Goal: Check status: Check status

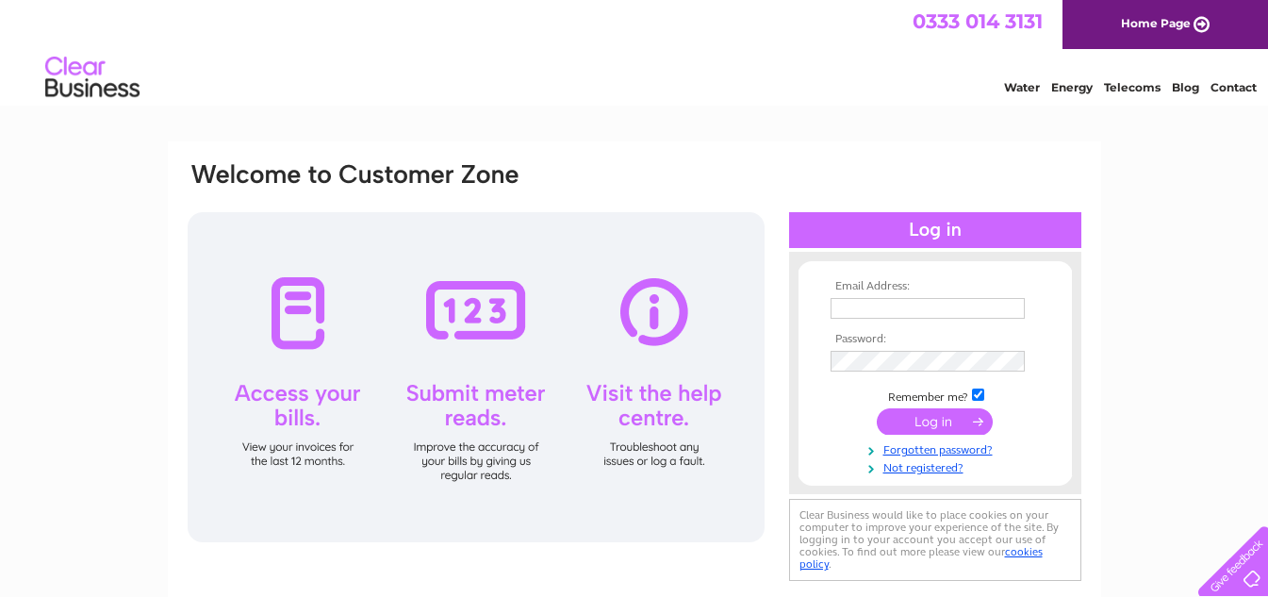
type input "[EMAIL_ADDRESS][DOMAIN_NAME]"
click at [916, 414] on input "submit" at bounding box center [935, 421] width 116 height 26
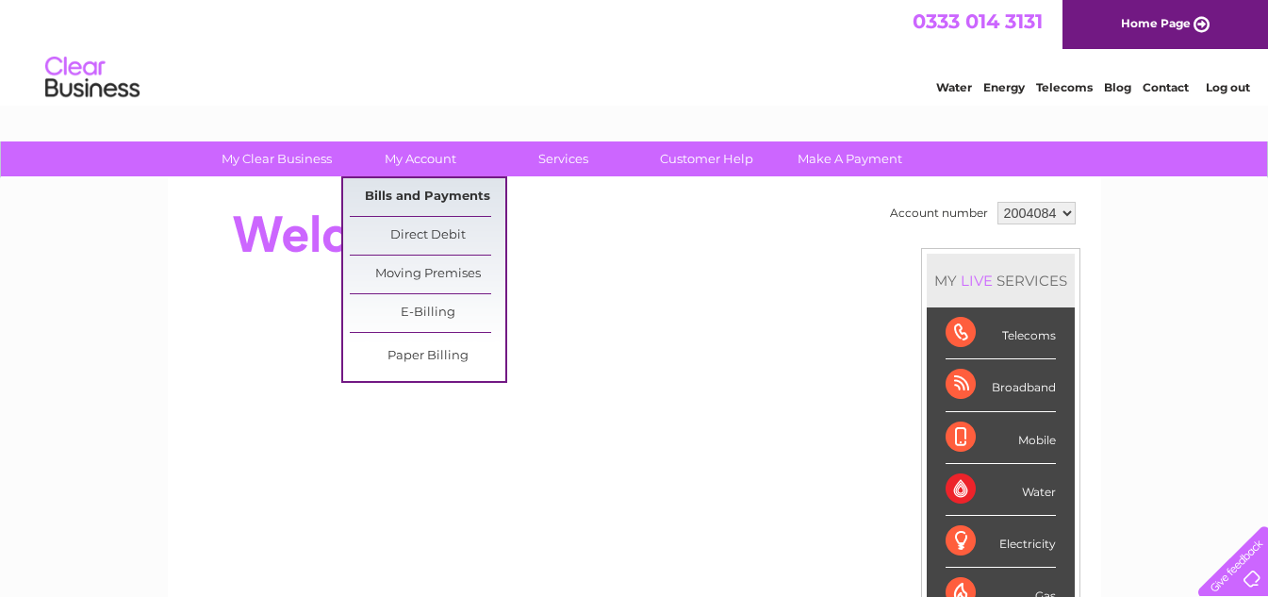
click at [428, 186] on link "Bills and Payments" at bounding box center [428, 197] width 156 height 38
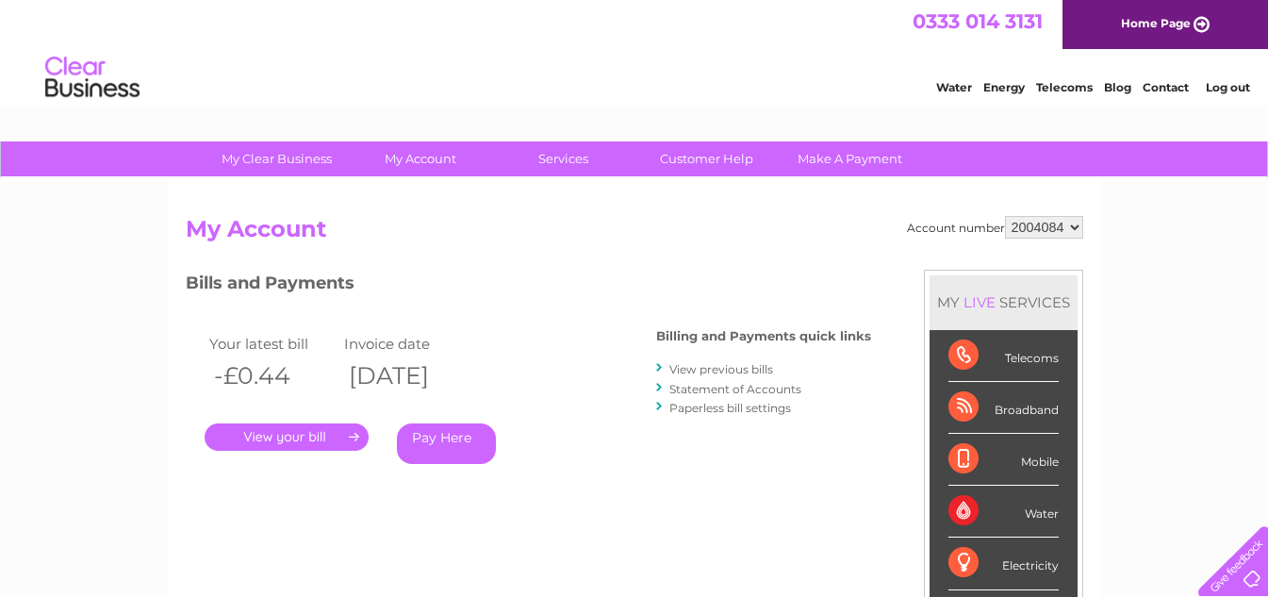
click at [430, 186] on div "Account number 2004084 My Account MY LIVE SERVICES Telecoms Broadband Mobile Wa…" at bounding box center [634, 490] width 933 height 624
